Goal: Check status

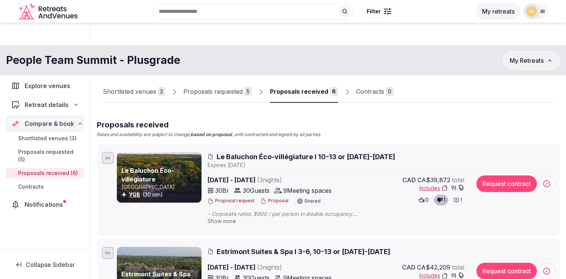
scroll to position [229, 0]
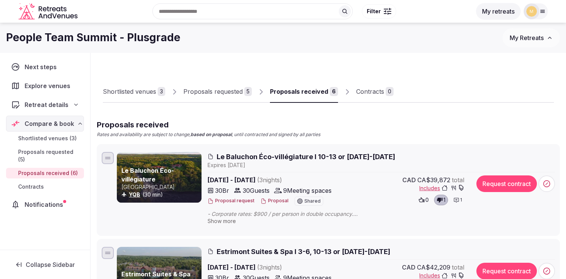
click at [36, 139] on span "Shortlisted venues (3)" at bounding box center [47, 139] width 59 height 8
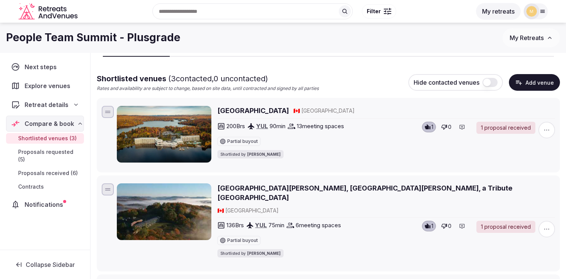
scroll to position [46, 0]
click at [35, 152] on span "Proposals requested (5)" at bounding box center [49, 155] width 63 height 15
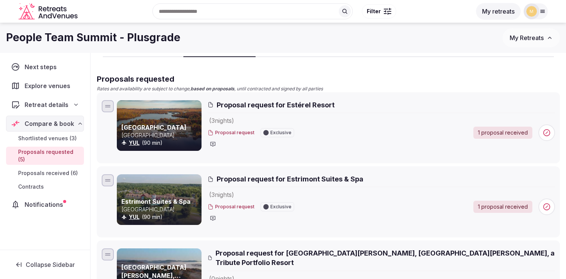
click at [32, 169] on span "Proposals received (6)" at bounding box center [48, 173] width 60 height 8
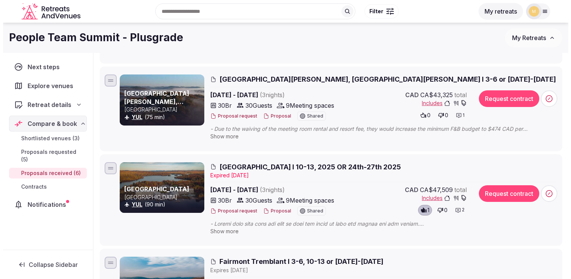
scroll to position [259, 0]
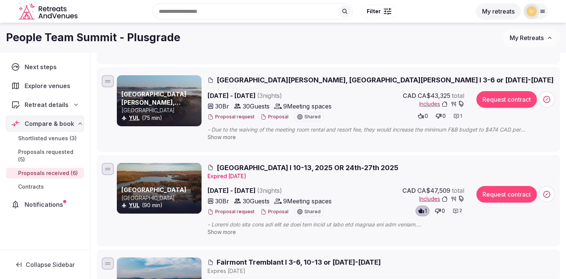
click at [237, 211] on button "Proposal request" at bounding box center [230, 212] width 47 height 6
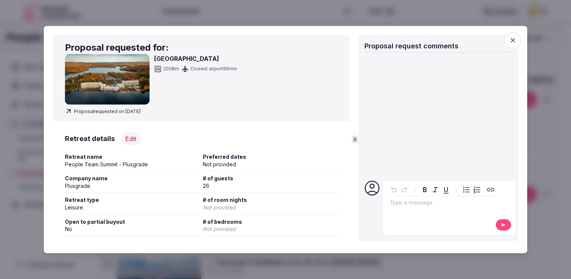
click at [511, 43] on icon "button" at bounding box center [513, 41] width 8 height 8
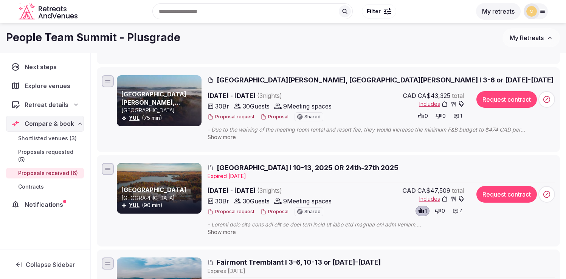
click at [276, 211] on button "Proposal" at bounding box center [274, 212] width 28 height 6
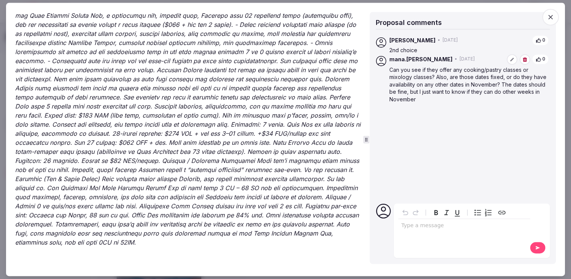
scroll to position [1549, 0]
